Goal: Task Accomplishment & Management: Manage account settings

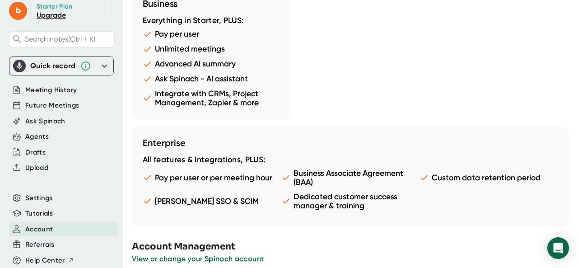
scroll to position [973, 0]
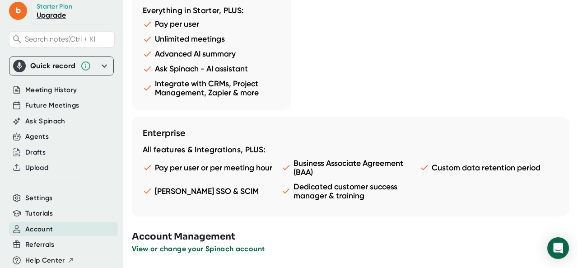
click at [255, 248] on span "View or change your Spinach account" at bounding box center [198, 248] width 133 height 9
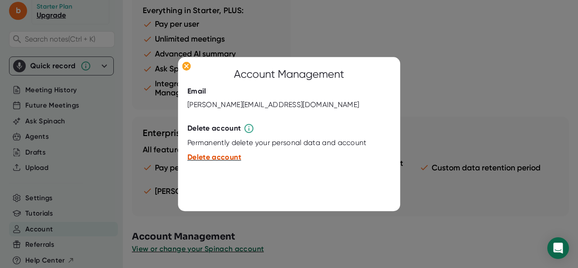
click at [228, 156] on span "Delete account" at bounding box center [215, 157] width 54 height 9
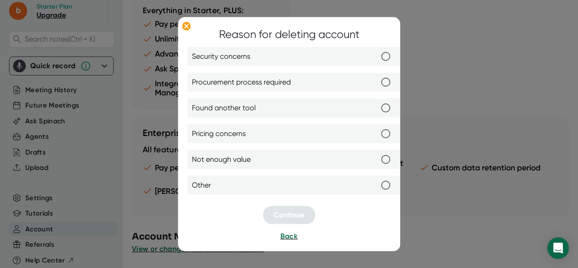
click at [353, 112] on label "Found another tool" at bounding box center [293, 108] width 203 height 19
click at [376, 112] on input "Found another tool" at bounding box center [385, 108] width 19 height 19
radio input "true"
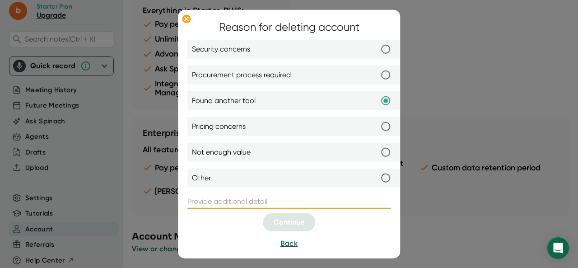
click at [283, 200] on input "text" at bounding box center [289, 201] width 203 height 14
type input "E"
type input "Gemini"
click at [295, 222] on span "Continue" at bounding box center [289, 222] width 31 height 9
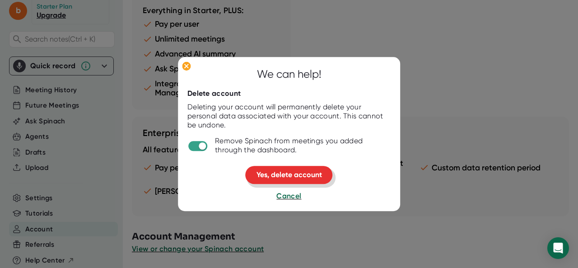
click at [285, 176] on span "Yes, delete account" at bounding box center [290, 175] width 66 height 9
